Goal: Information Seeking & Learning: Learn about a topic

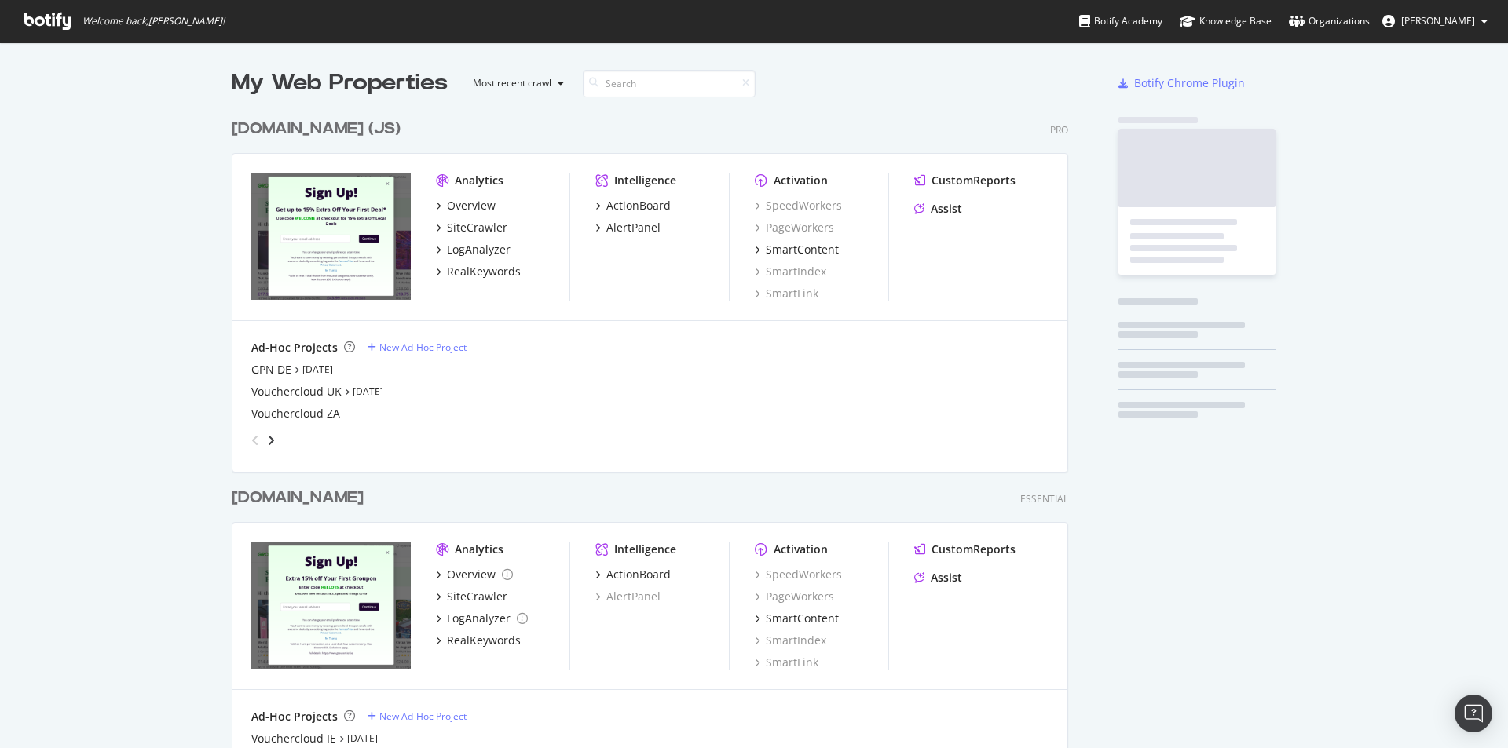
scroll to position [3238, 837]
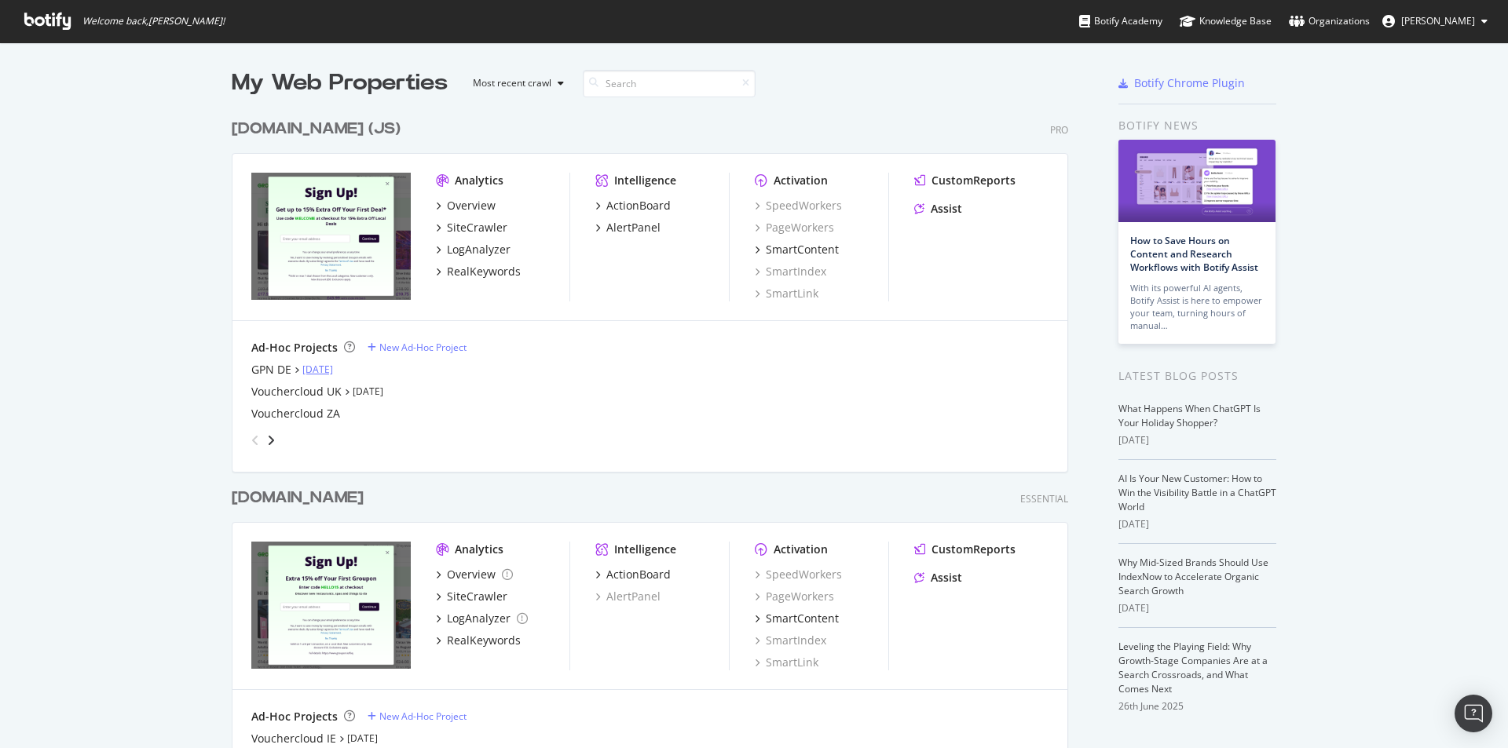
click at [314, 368] on link "[DATE]" at bounding box center [317, 369] width 31 height 13
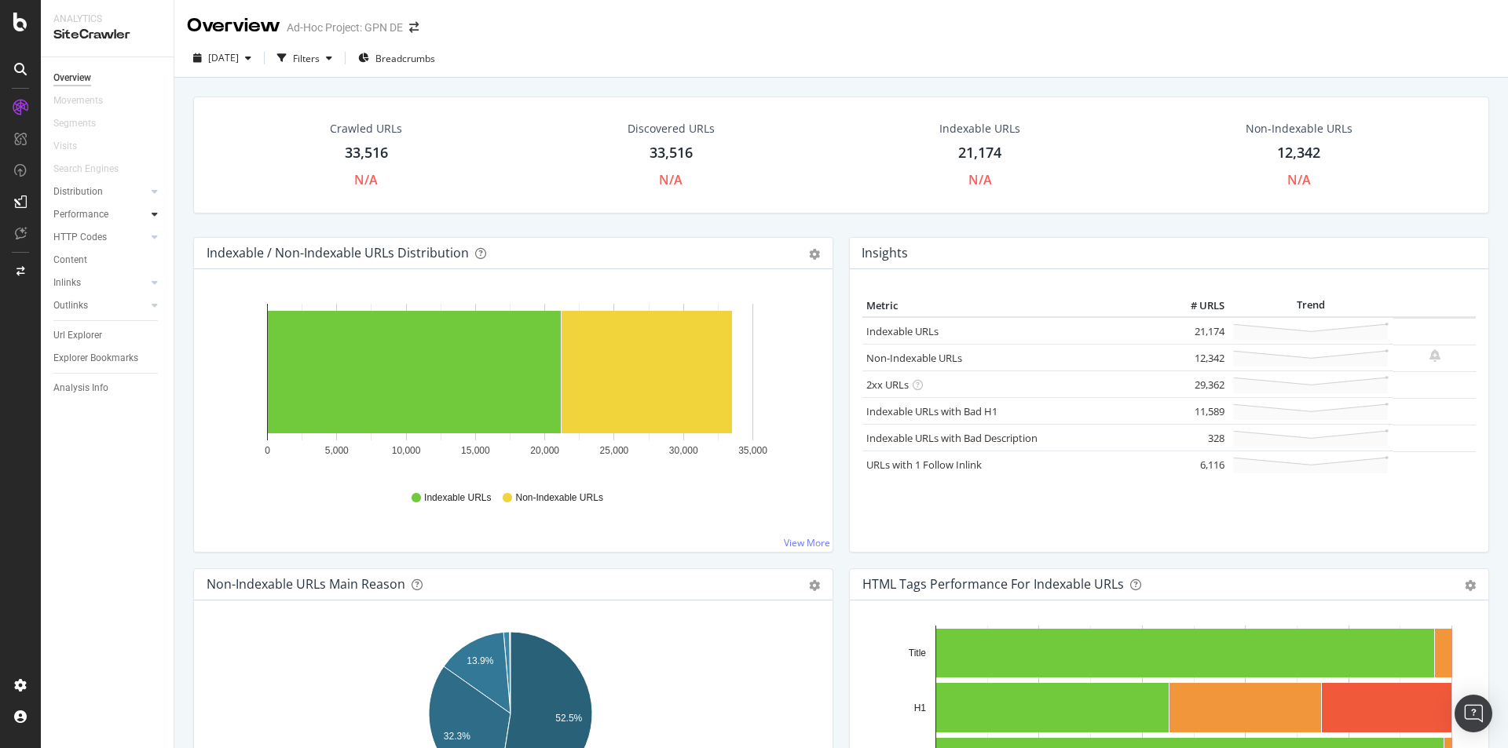
drag, startPoint x: 69, startPoint y: 262, endPoint x: 162, endPoint y: 213, distance: 104.7
click at [69, 262] on div "Content" at bounding box center [70, 260] width 34 height 16
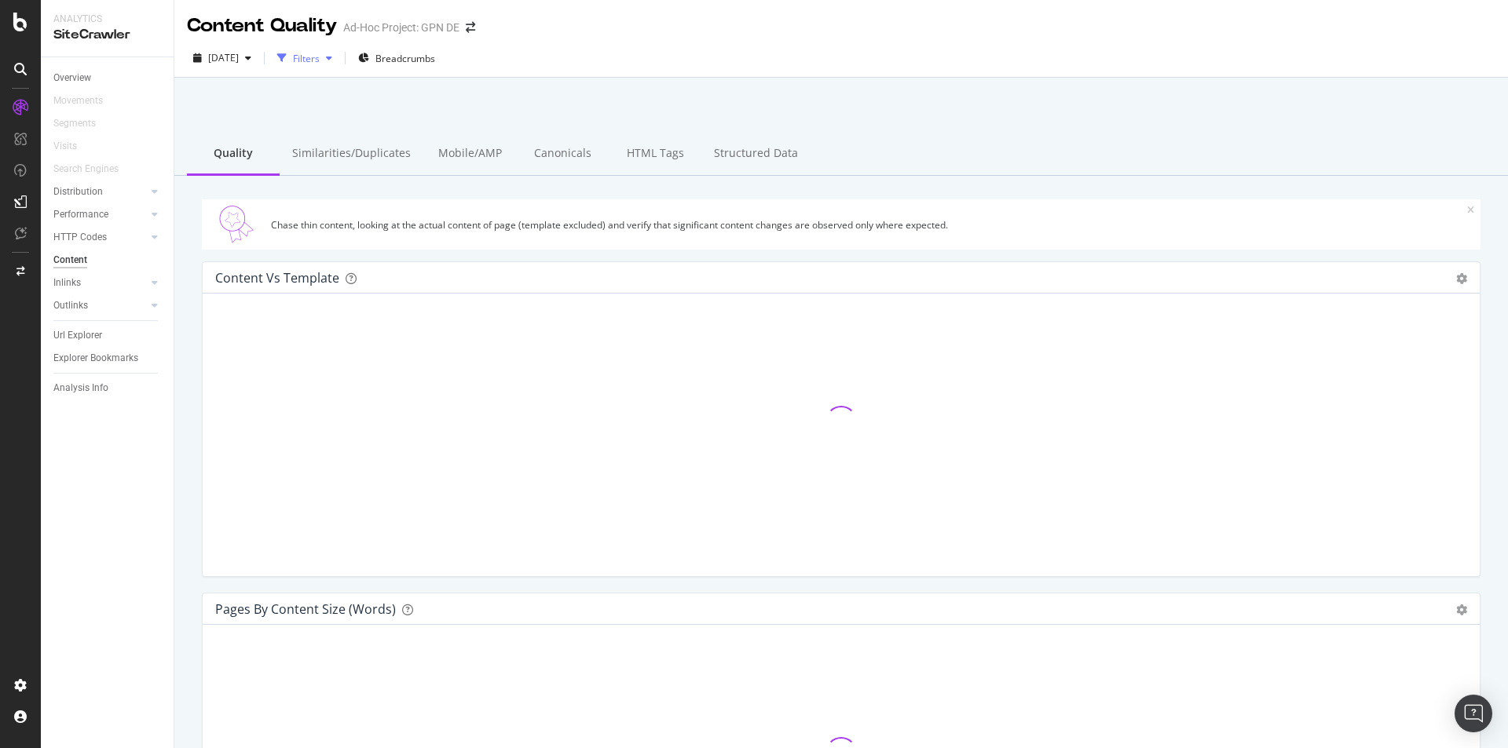
click at [338, 57] on div "button" at bounding box center [329, 57] width 19 height 9
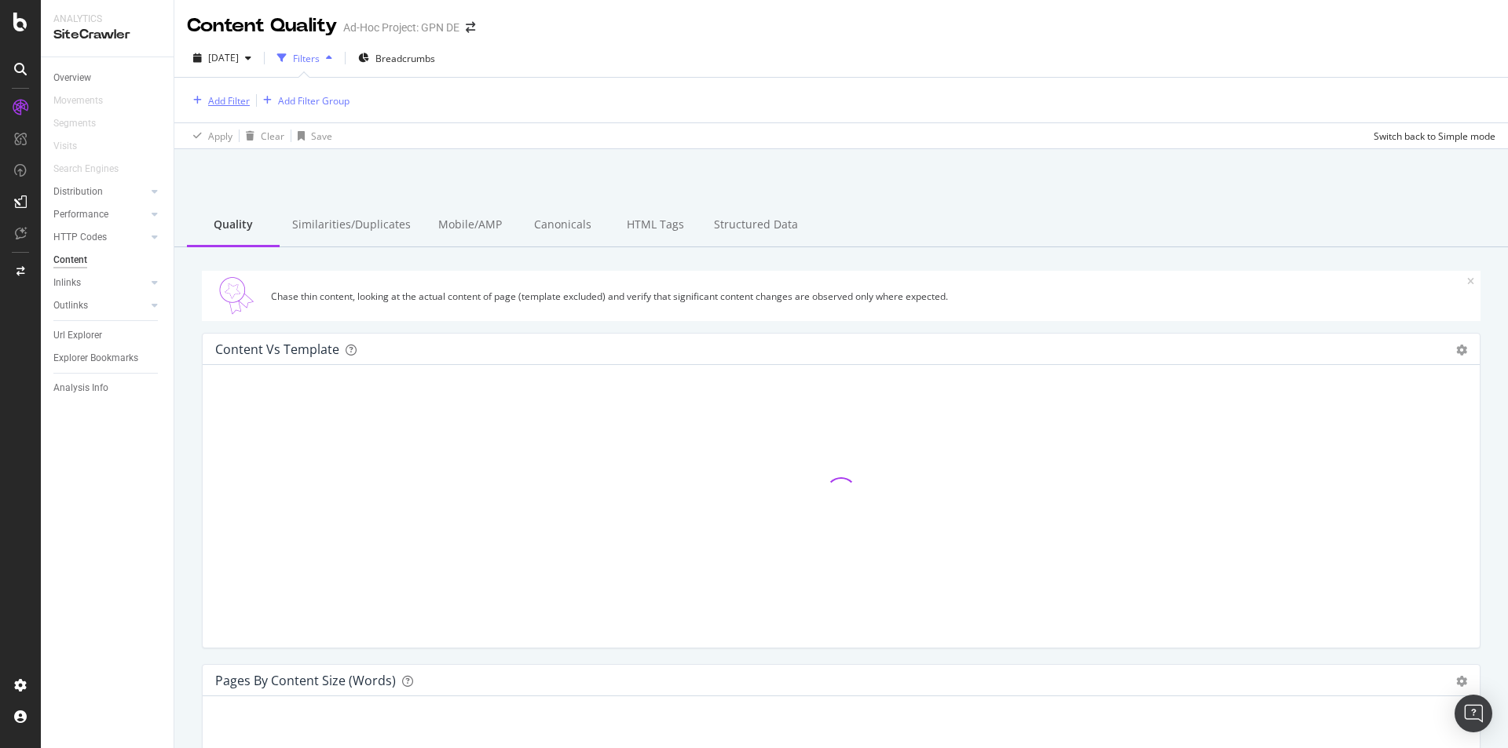
click at [221, 106] on div "Add Filter" at bounding box center [229, 100] width 42 height 13
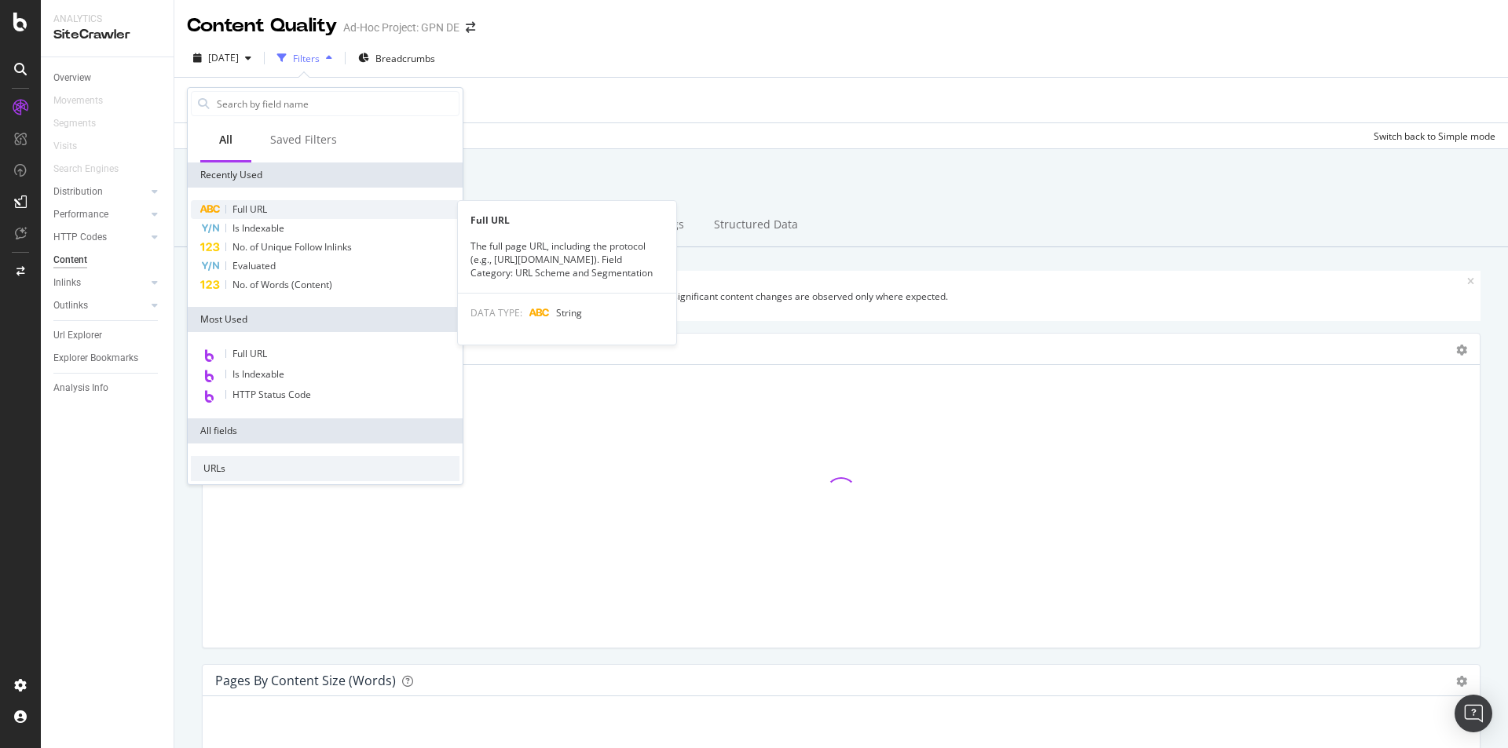
click at [262, 210] on span "Full URL" at bounding box center [249, 209] width 35 height 13
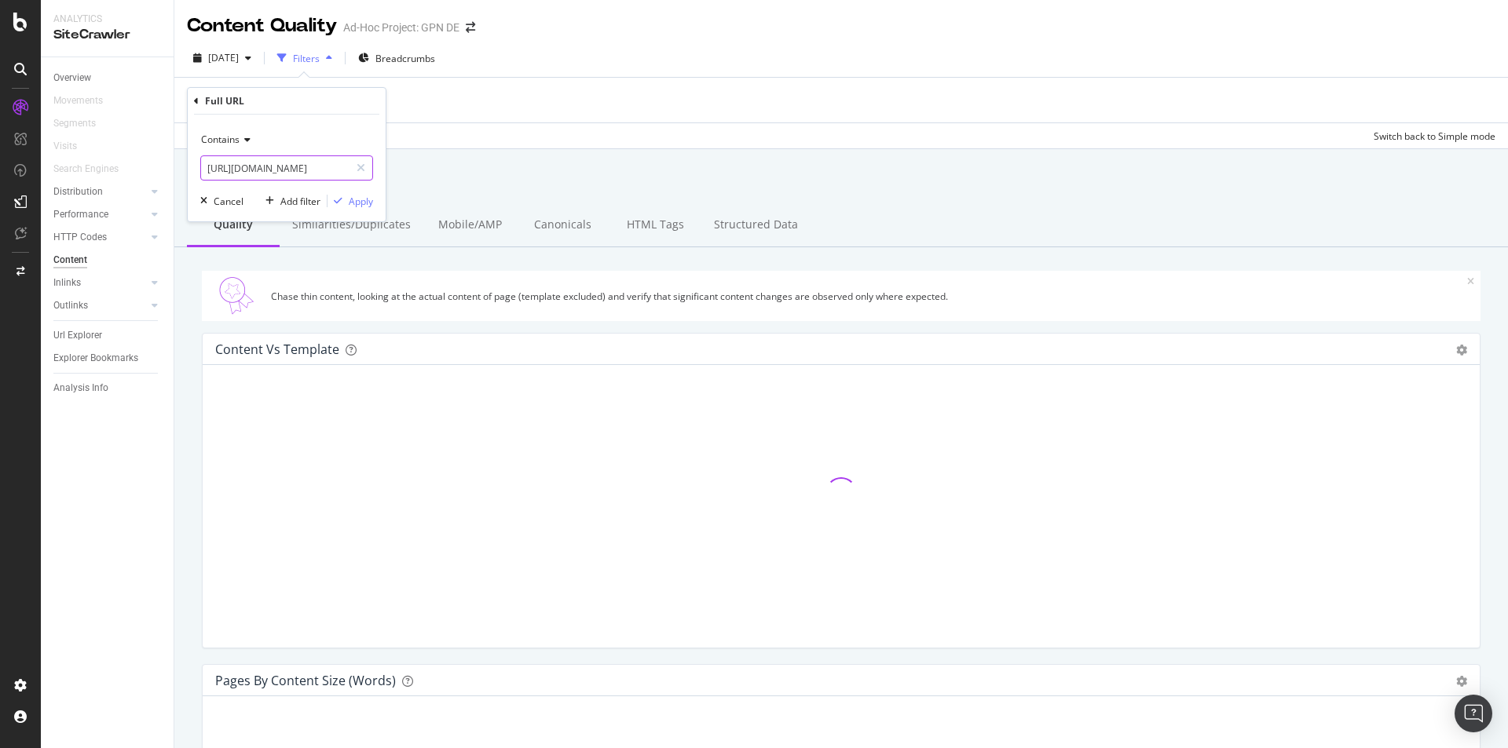
click at [287, 169] on input "[URL][DOMAIN_NAME]" at bounding box center [275, 167] width 148 height 25
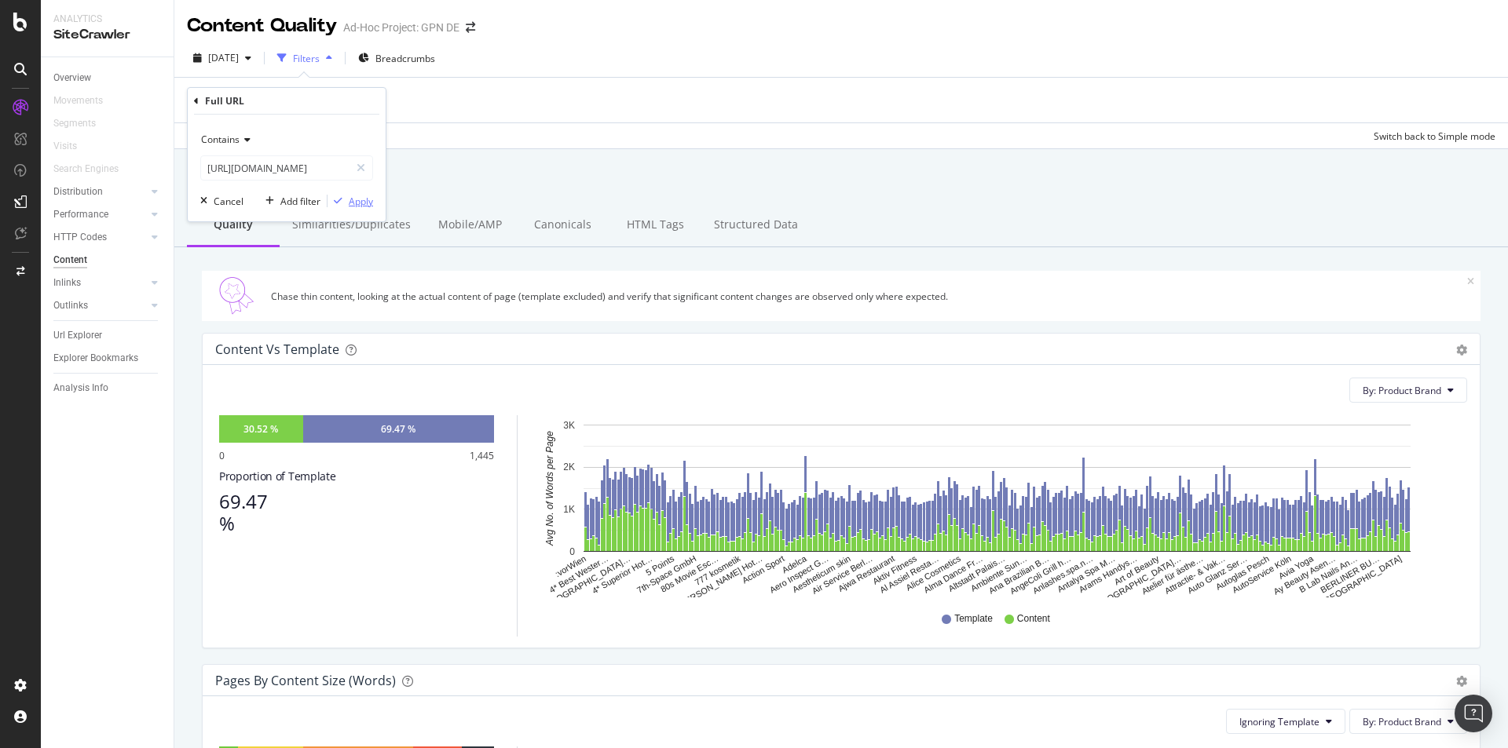
click at [358, 201] on div "Apply" at bounding box center [361, 201] width 24 height 13
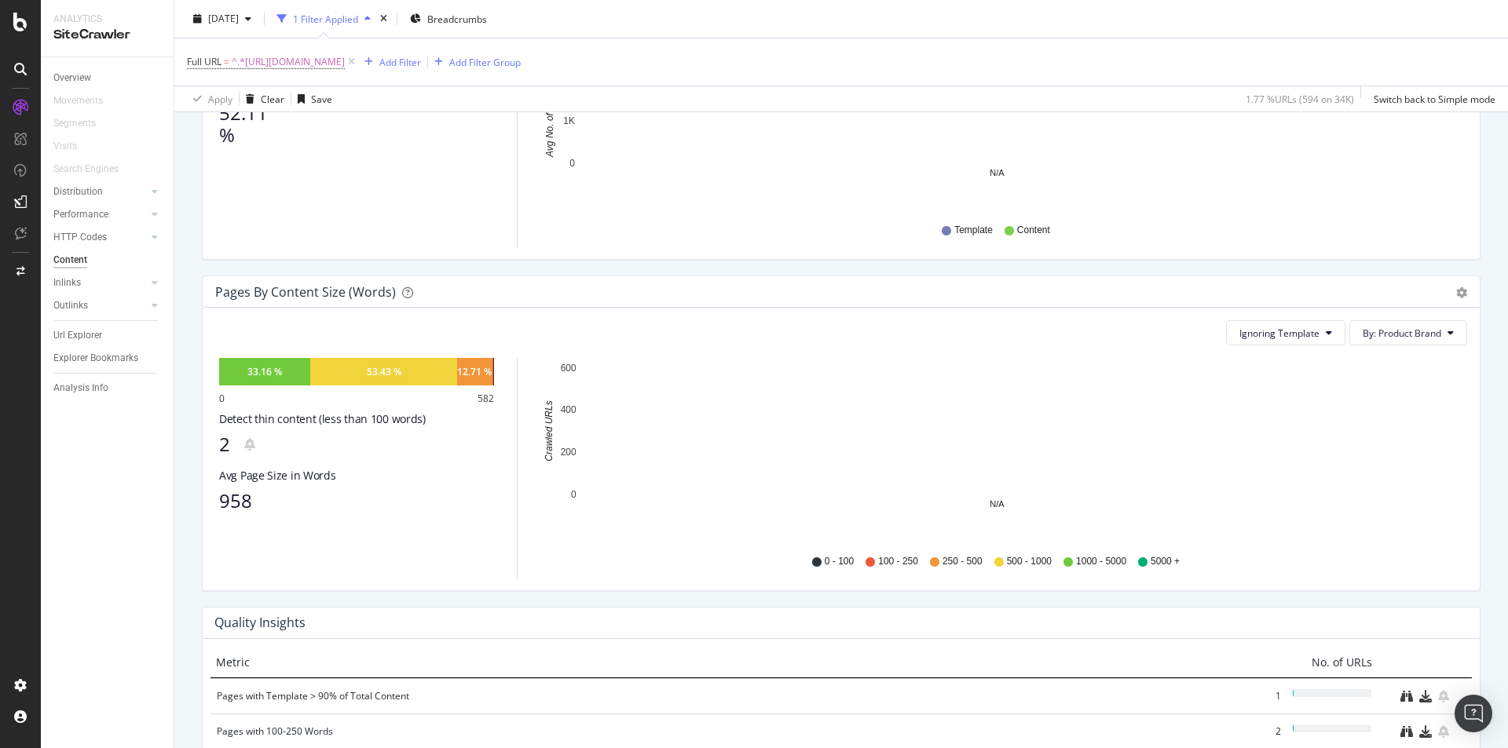
scroll to position [393, 0]
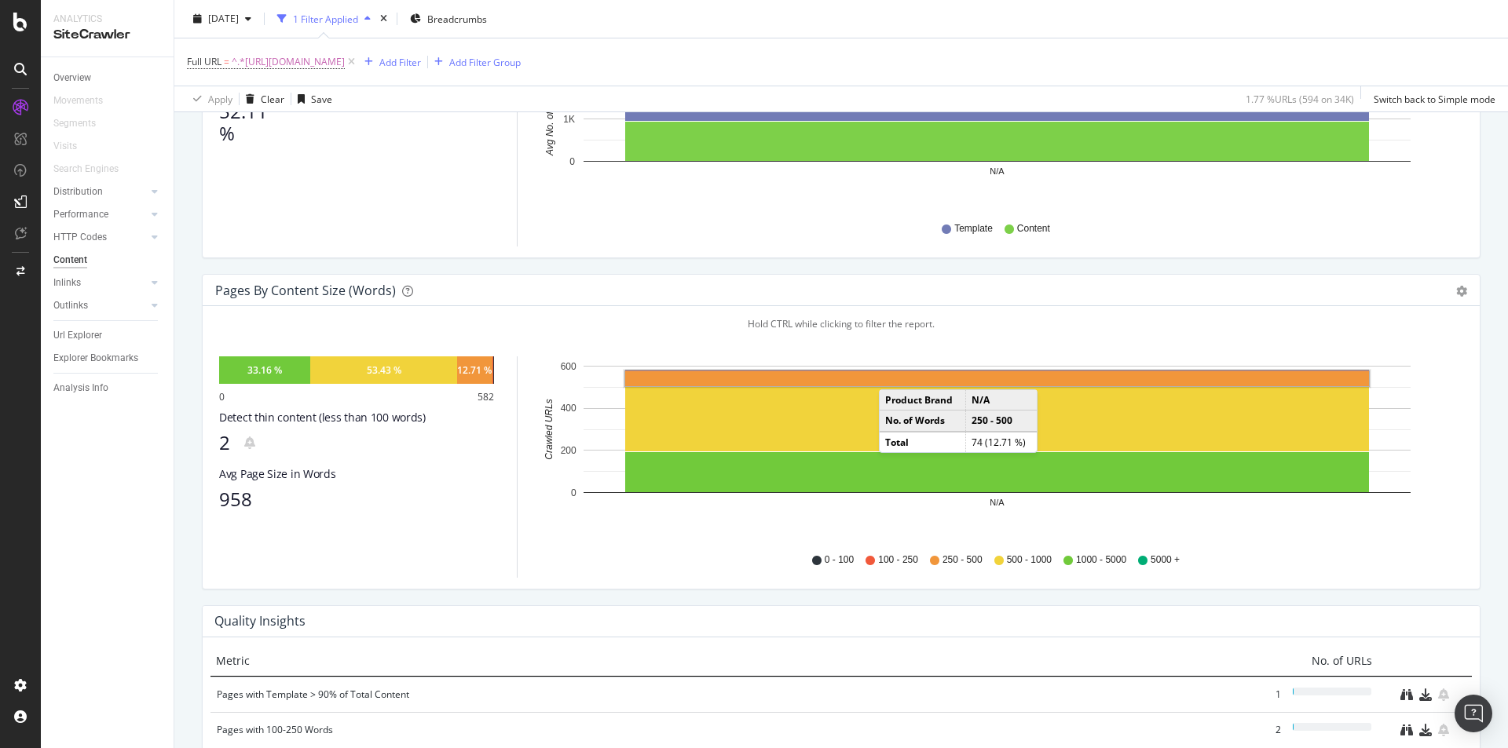
click at [895, 374] on rect "A chart." at bounding box center [997, 378] width 744 height 15
